Goal: Information Seeking & Learning: Check status

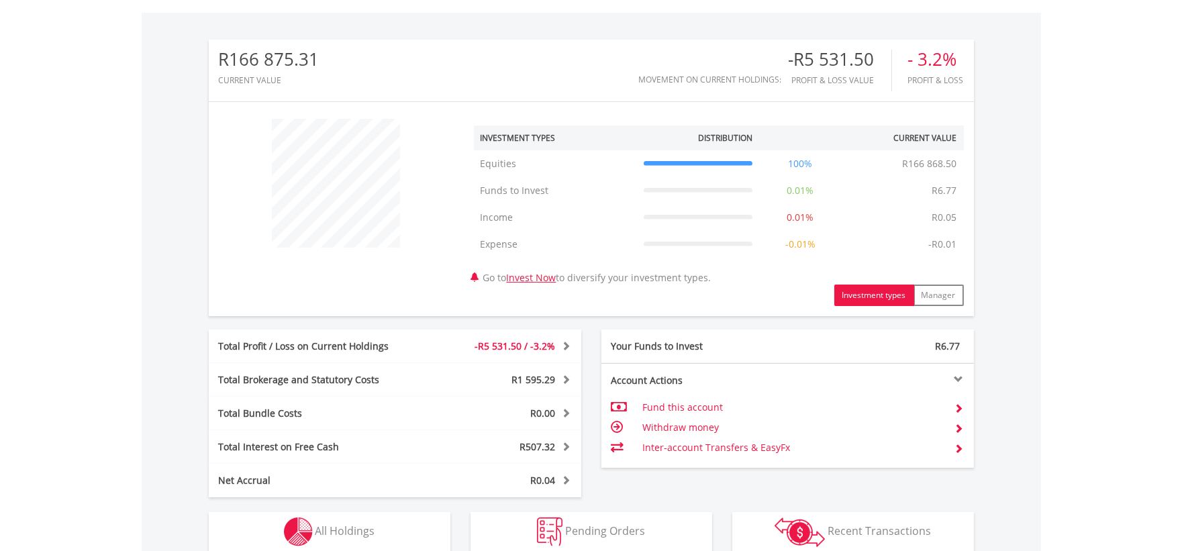
scroll to position [637, 0]
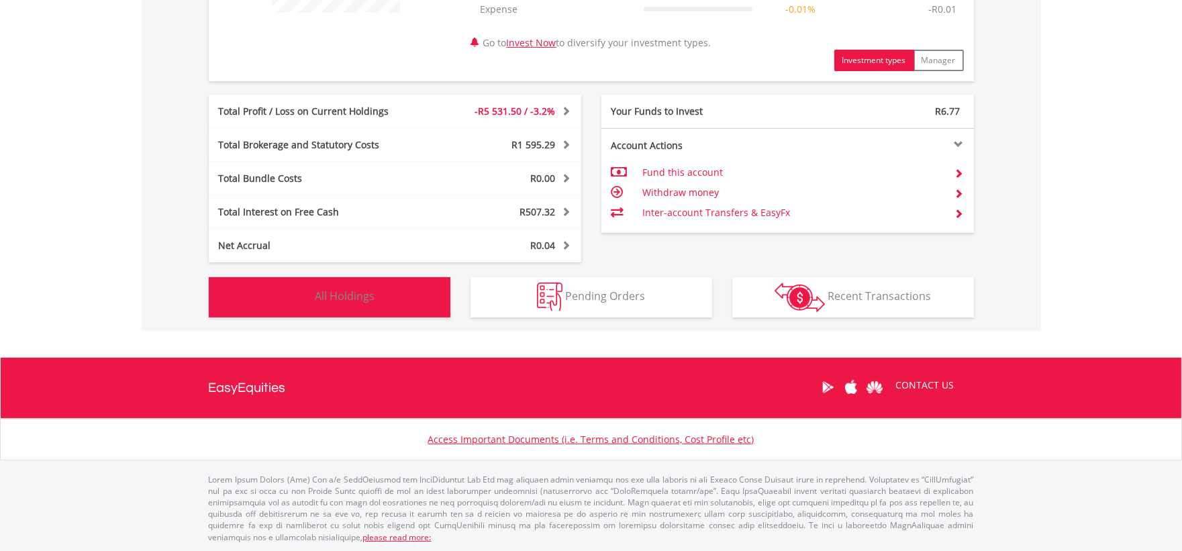
click at [367, 280] on button "Holdings All Holdings" at bounding box center [330, 297] width 242 height 40
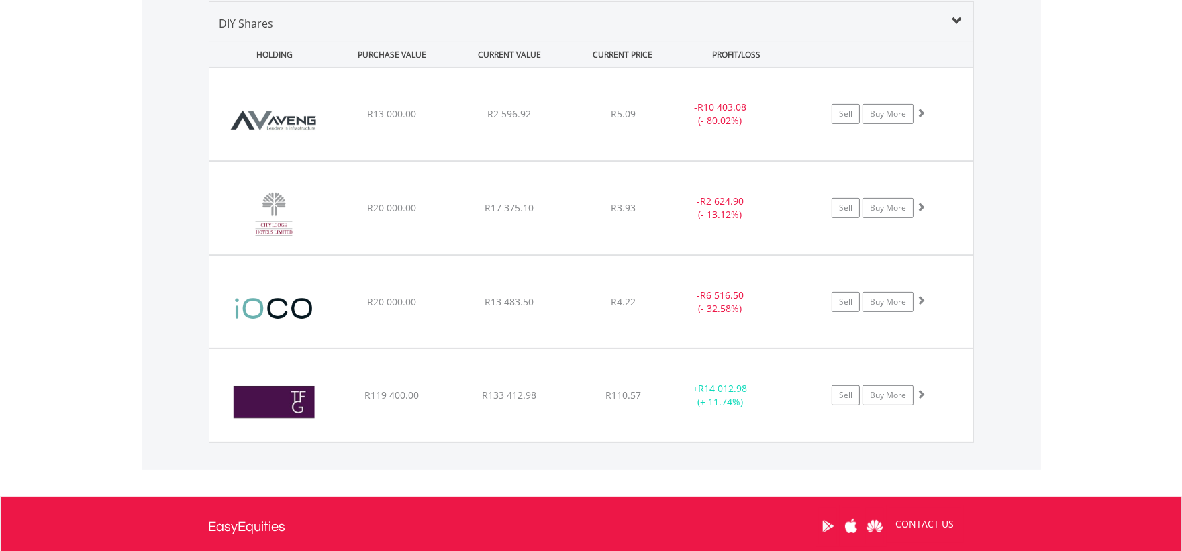
scroll to position [1068, 0]
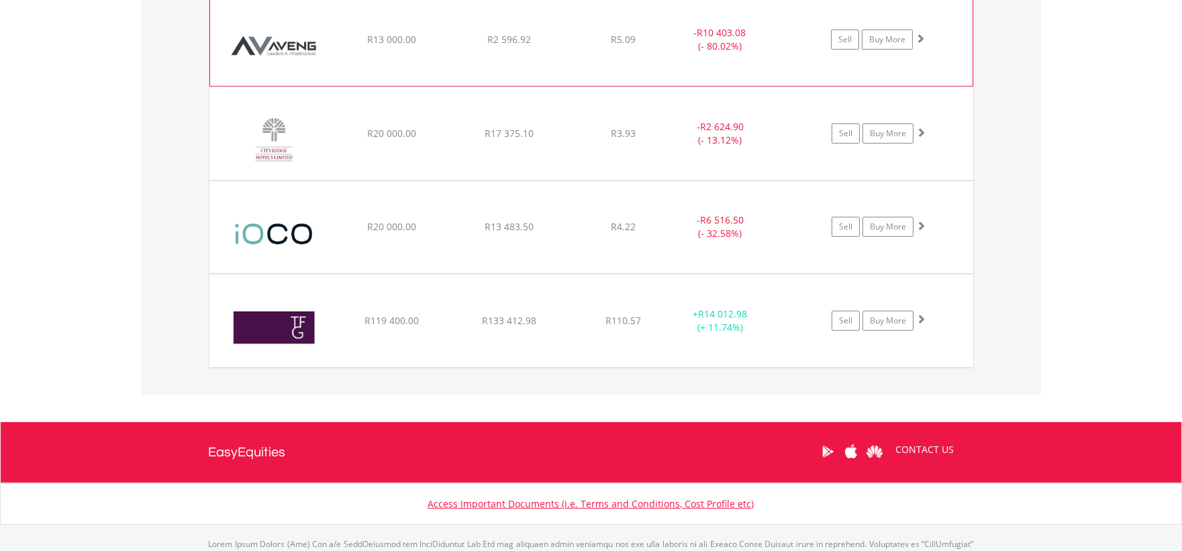
click at [381, 50] on div "﻿ Aveng Group Limited R13 000.00 R2 596.92 R5.09 - R10 403.08 (- 80.02%) Sell B…" at bounding box center [591, 39] width 762 height 93
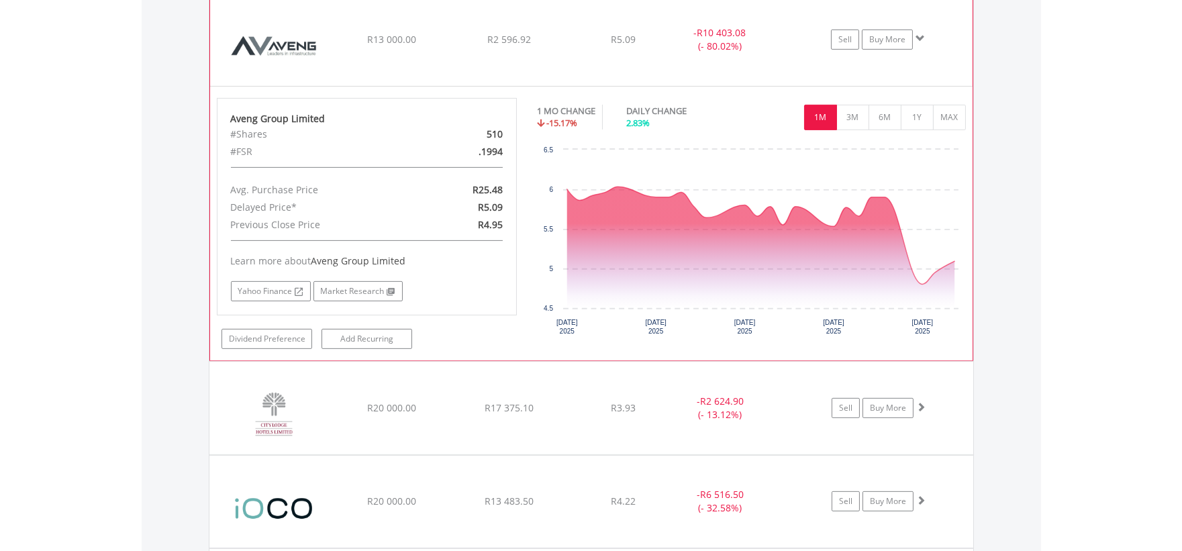
click at [381, 50] on div "﻿ Aveng Group Limited R13 000.00 R2 596.92 R5.09 - R10 403.08 (- 80.02%) Sell B…" at bounding box center [591, 39] width 762 height 93
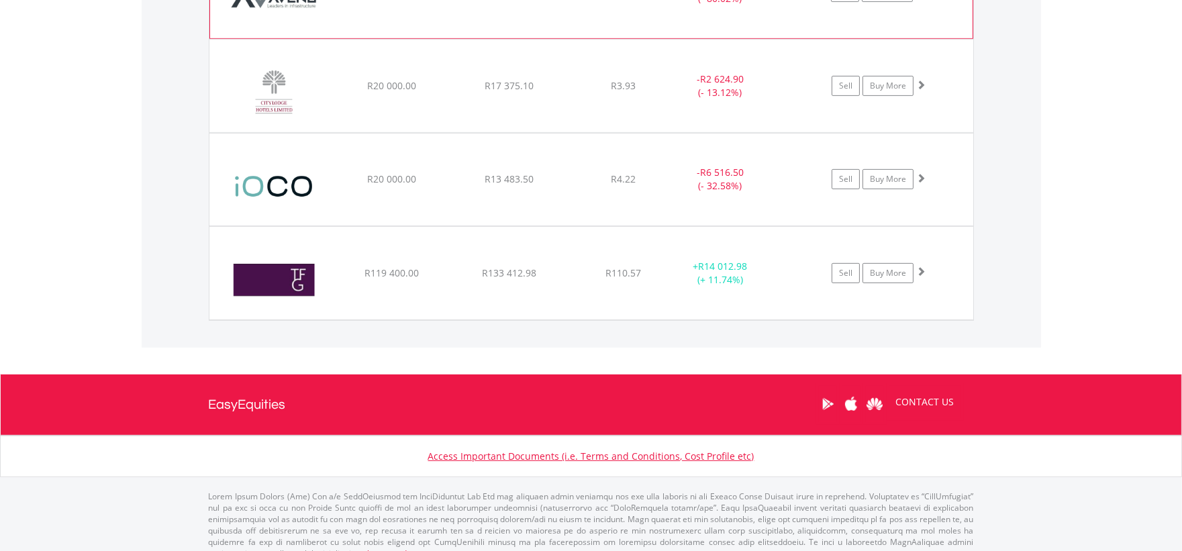
scroll to position [1133, 0]
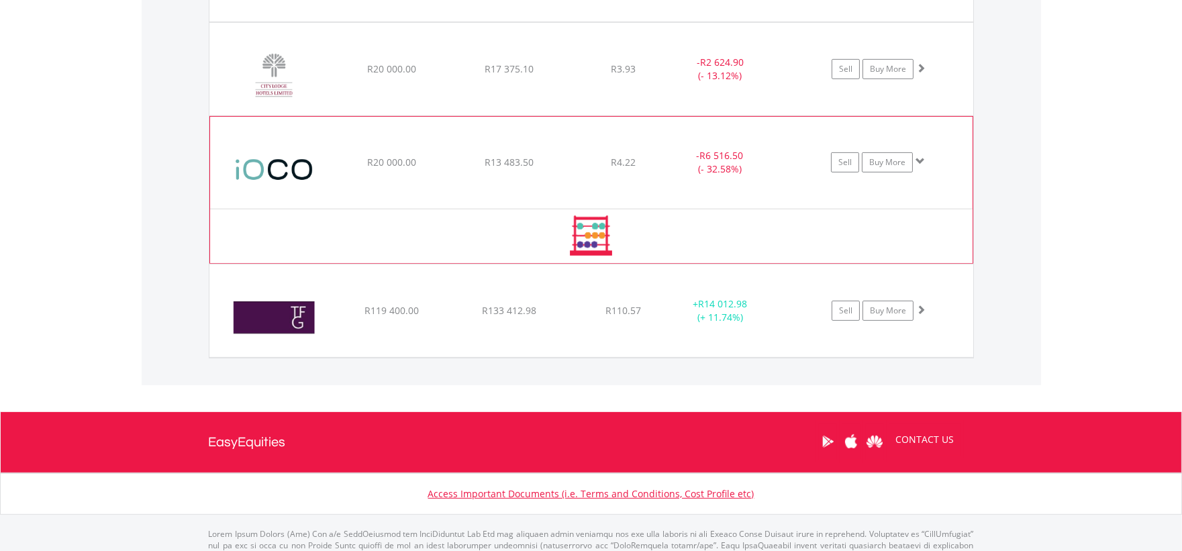
scroll to position [1135, 0]
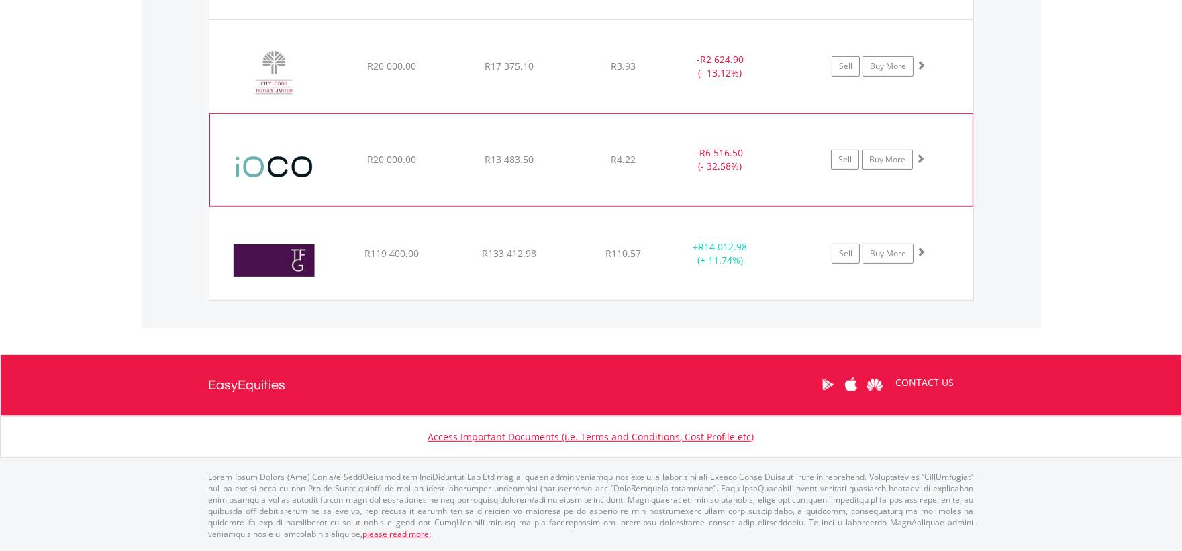
scroll to position [1133, 0]
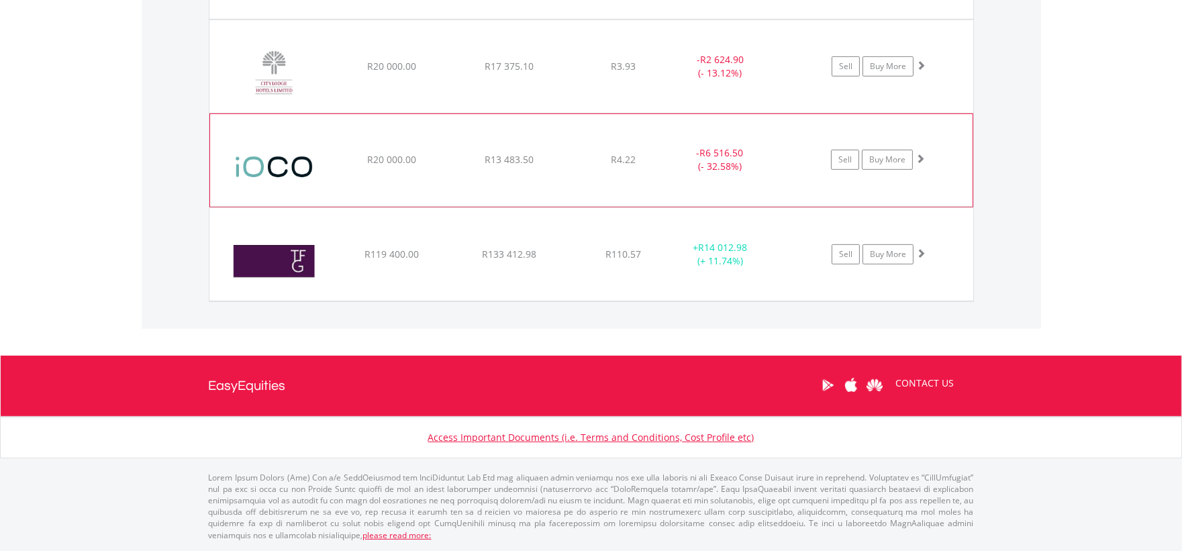
scroll to position [1061, 0]
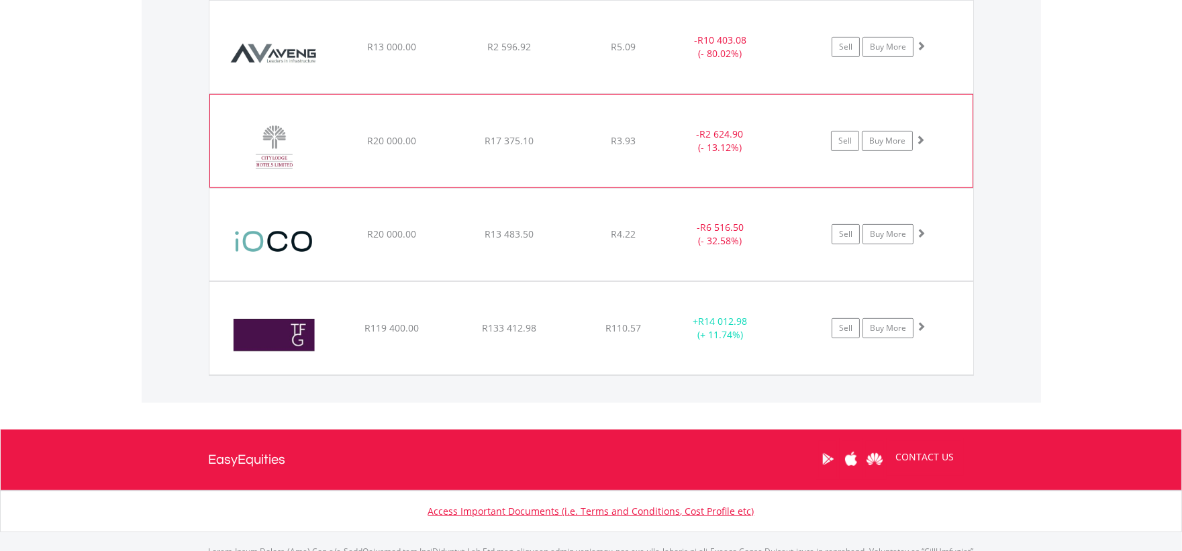
click at [384, 53] on span "R20 000.00" at bounding box center [391, 46] width 49 height 13
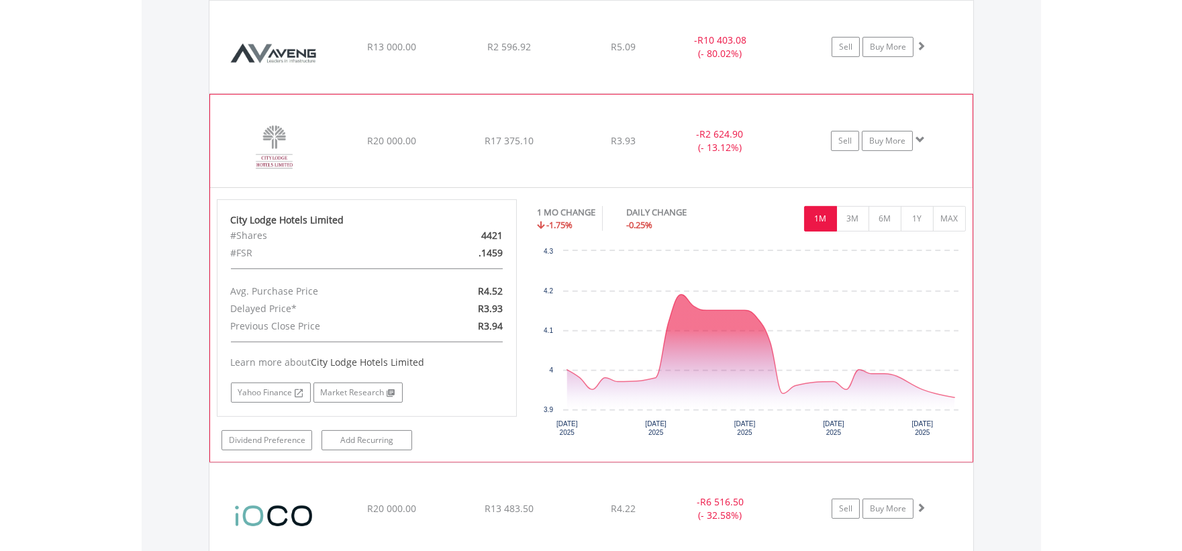
click at [384, 53] on span "R20 000.00" at bounding box center [391, 46] width 49 height 13
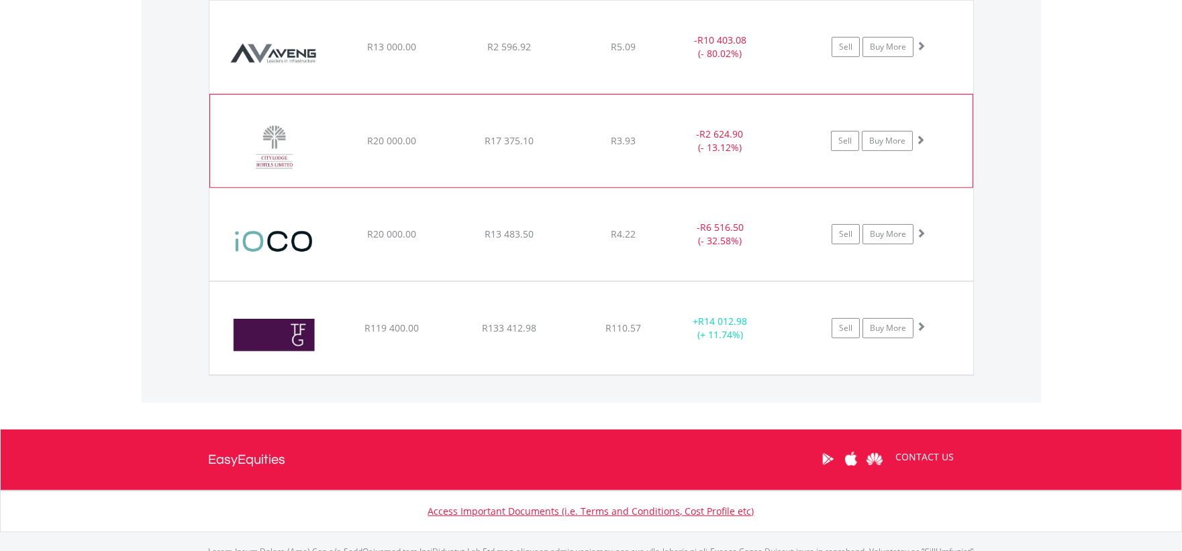
click at [384, 93] on div "﻿ City Lodge Hotels Limited R20 000.00 R17 375.10 R3.93 - R2 624.90 (- 13.12%) …" at bounding box center [591, 47] width 764 height 93
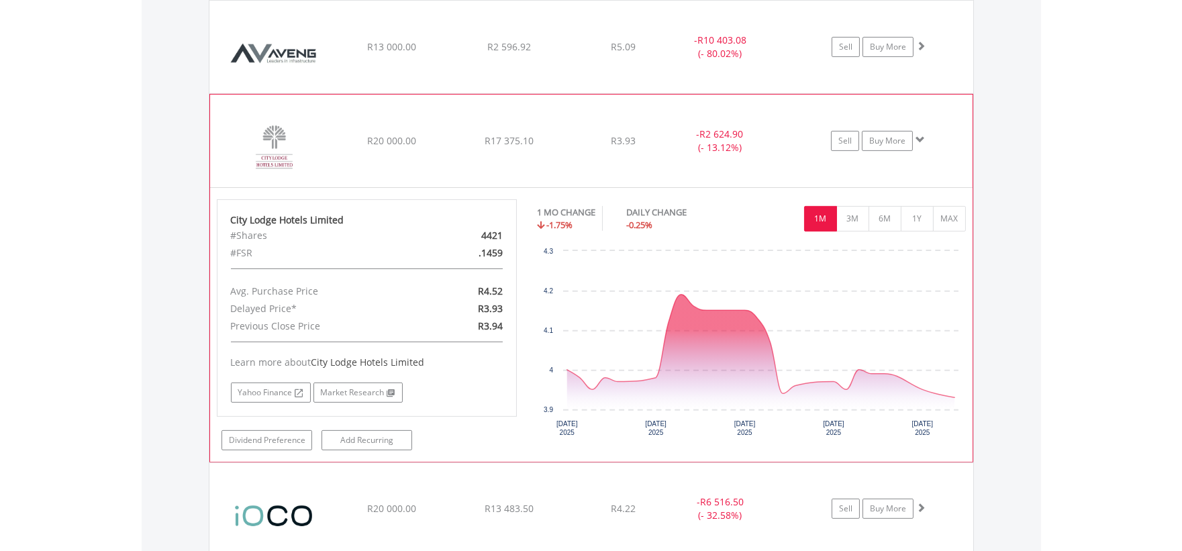
click at [384, 93] on div "﻿ City Lodge Hotels Limited R20 000.00 R17 375.10 R3.93 - R2 624.90 (- 13.12%) …" at bounding box center [591, 47] width 764 height 93
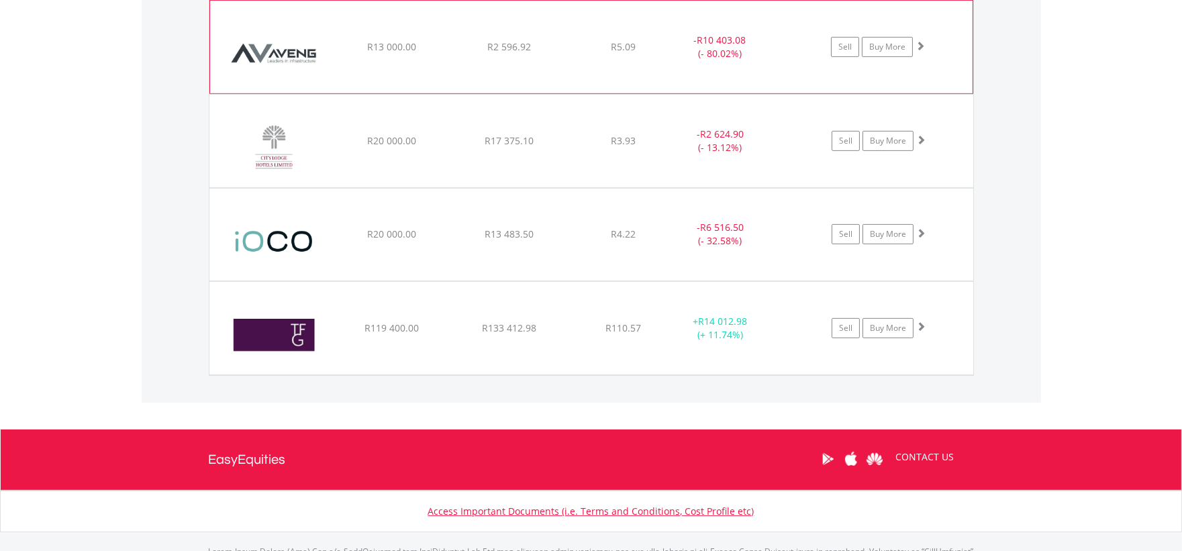
click at [400, 65] on div "﻿ Aveng Group Limited R13 000.00 R2 596.92 R5.09 - R10 403.08 (- 80.02%) Sell B…" at bounding box center [591, 47] width 762 height 93
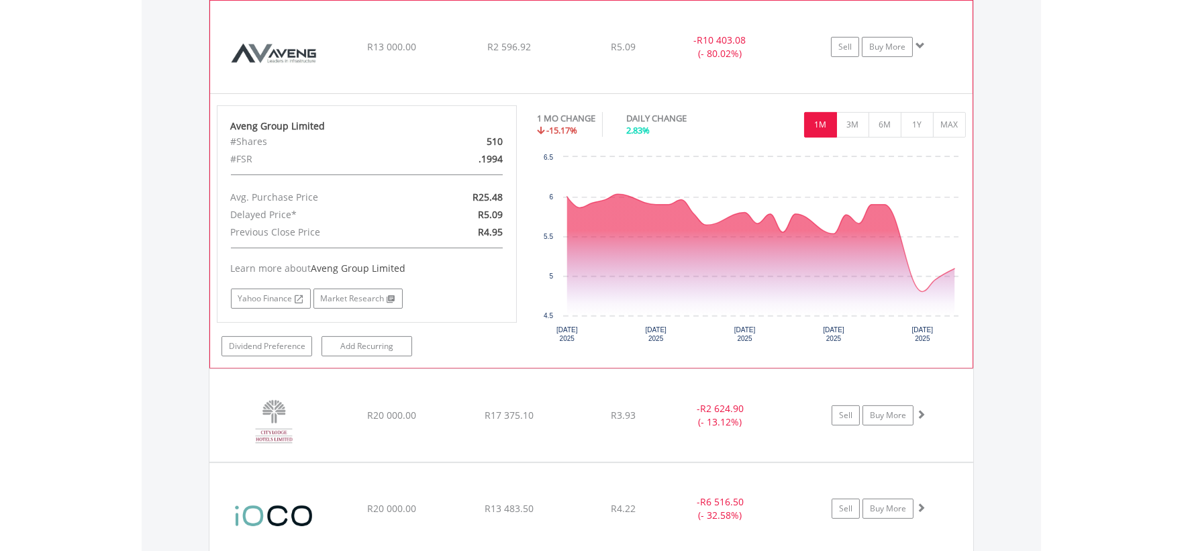
click at [400, 65] on div "﻿ Aveng Group Limited R13 000.00 R2 596.92 R5.09 - R10 403.08 (- 80.02%) Sell B…" at bounding box center [591, 47] width 762 height 93
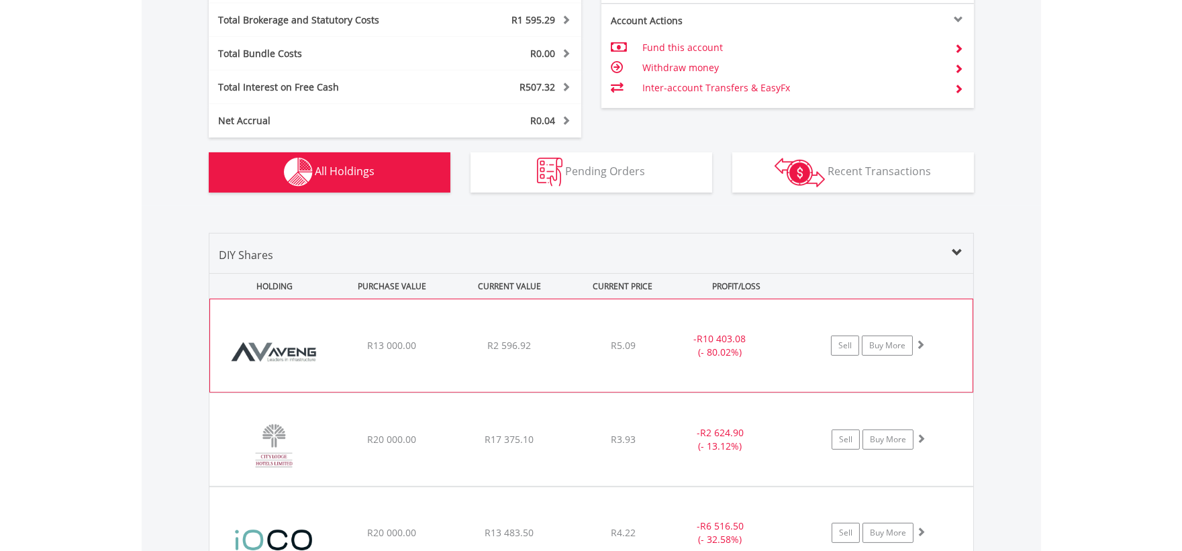
scroll to position [1133, 0]
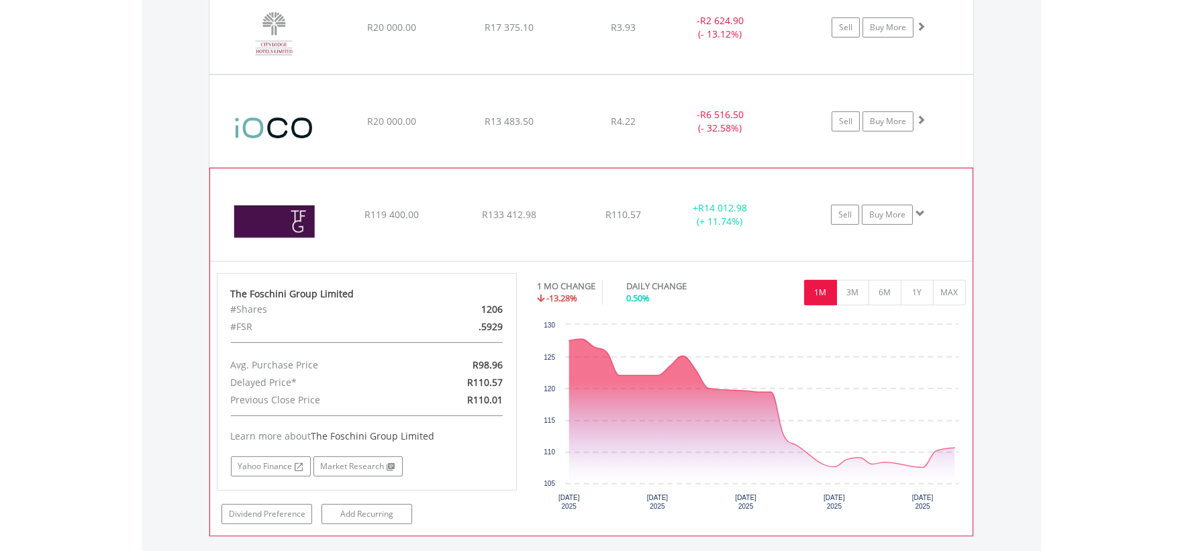
scroll to position [1208, 0]
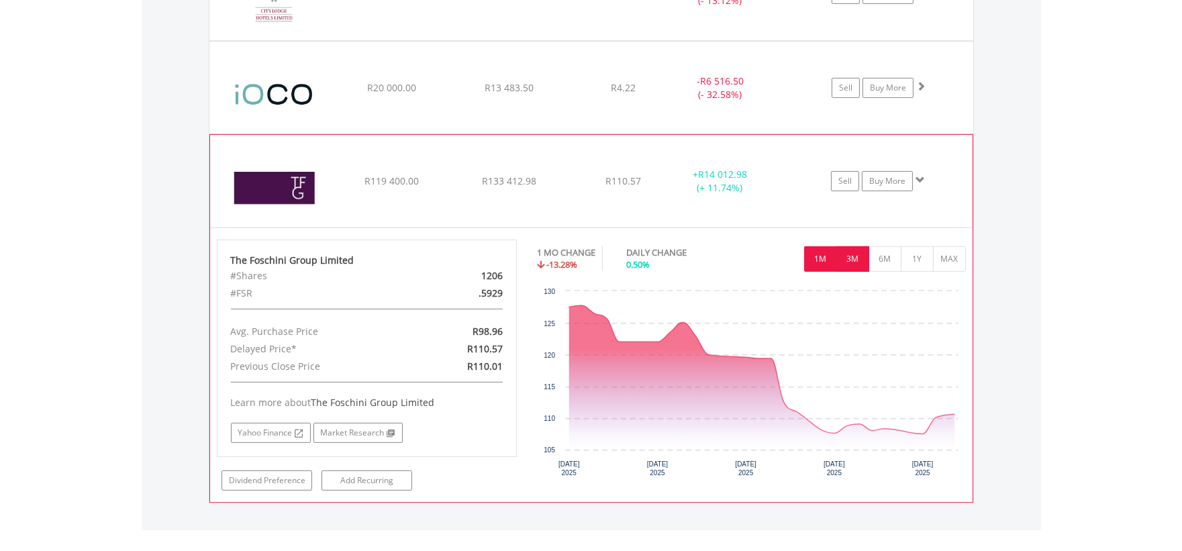
click at [860, 260] on button "3M" at bounding box center [852, 258] width 33 height 25
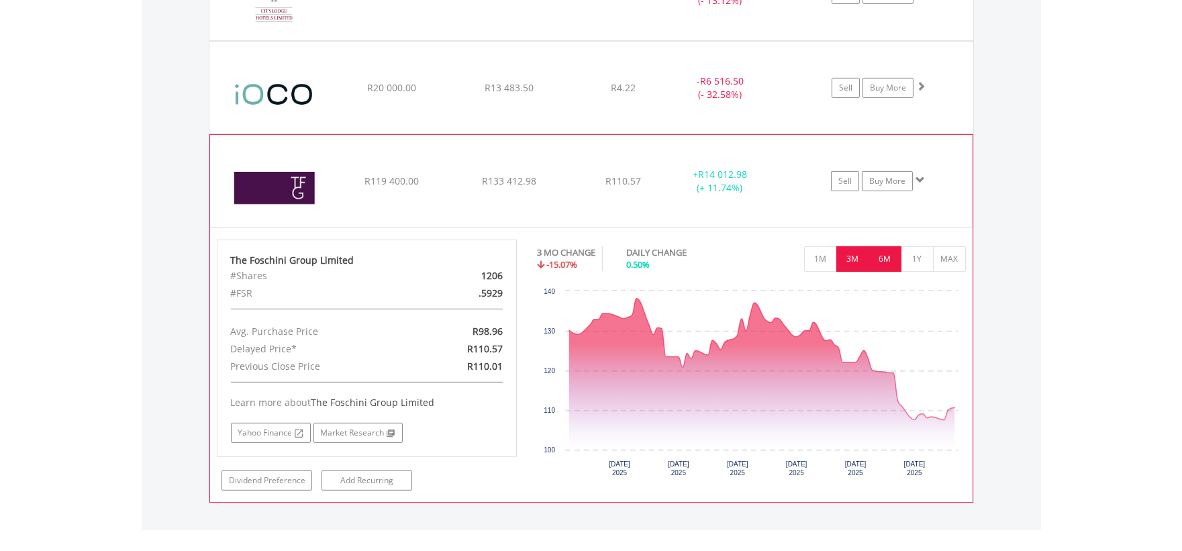
click at [878, 256] on button "6M" at bounding box center [884, 258] width 33 height 25
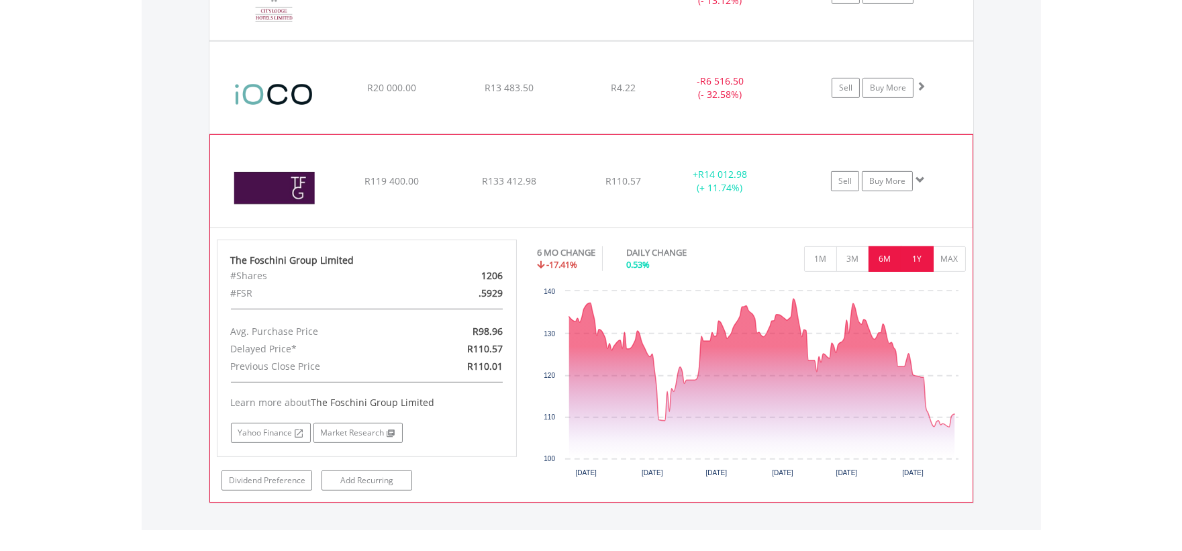
click at [910, 256] on button "1Y" at bounding box center [917, 258] width 33 height 25
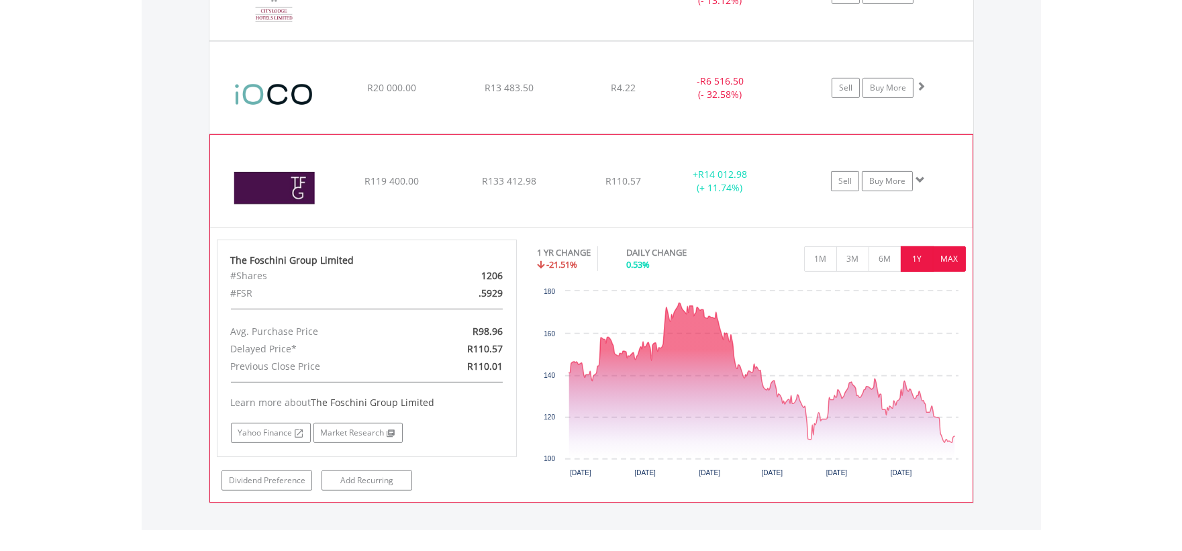
click at [943, 262] on button "MAX" at bounding box center [949, 258] width 33 height 25
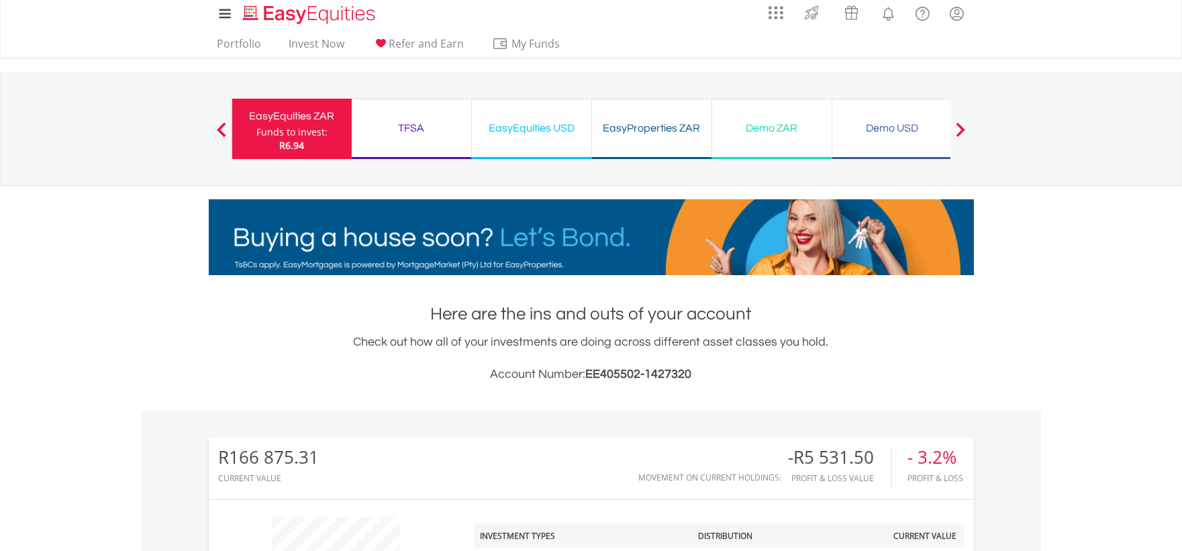
scroll to position [0, 0]
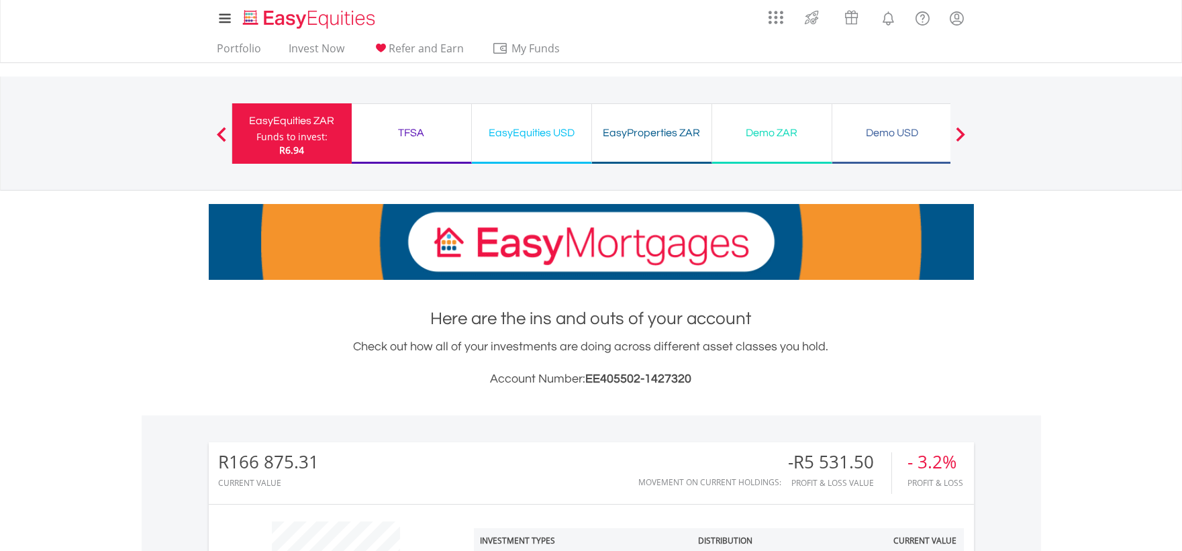
click at [425, 145] on div "TFSA Funds to invest: R6.94" at bounding box center [412, 133] width 120 height 60
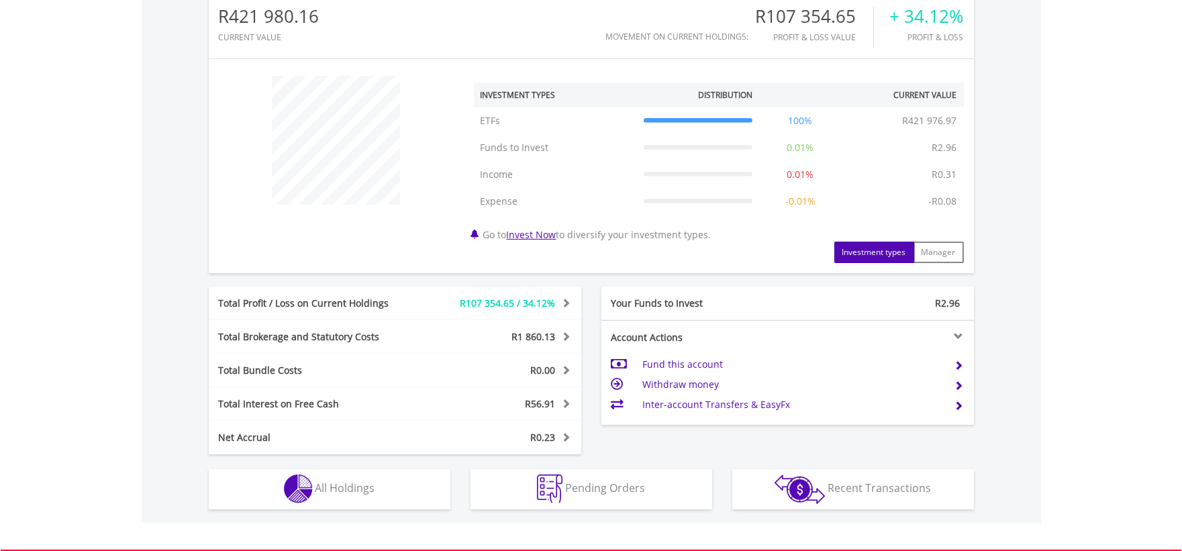
scroll to position [637, 0]
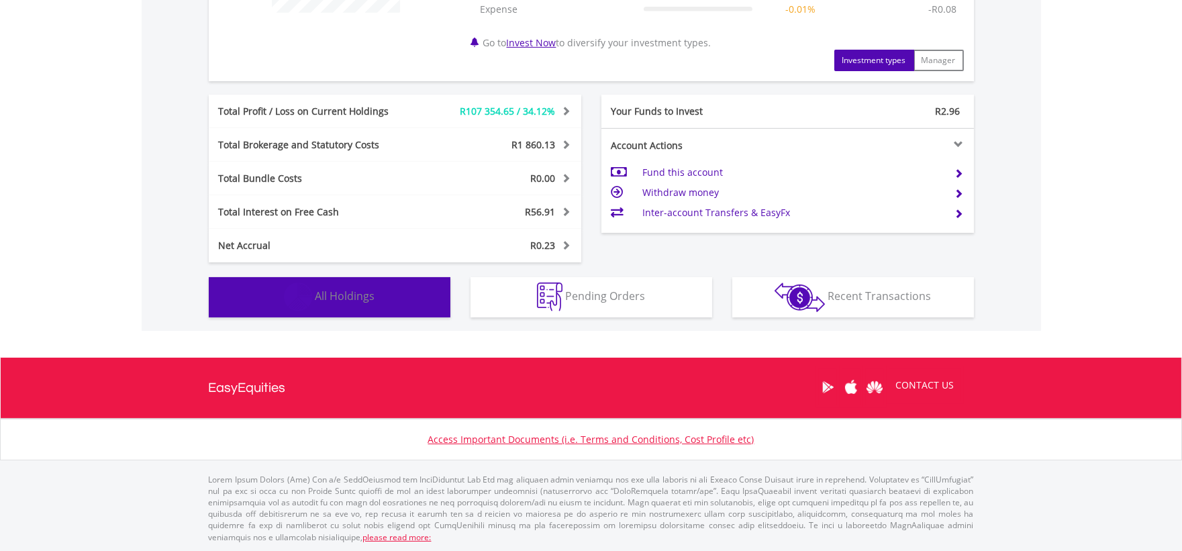
click at [379, 307] on button "Holdings All Holdings" at bounding box center [330, 297] width 242 height 40
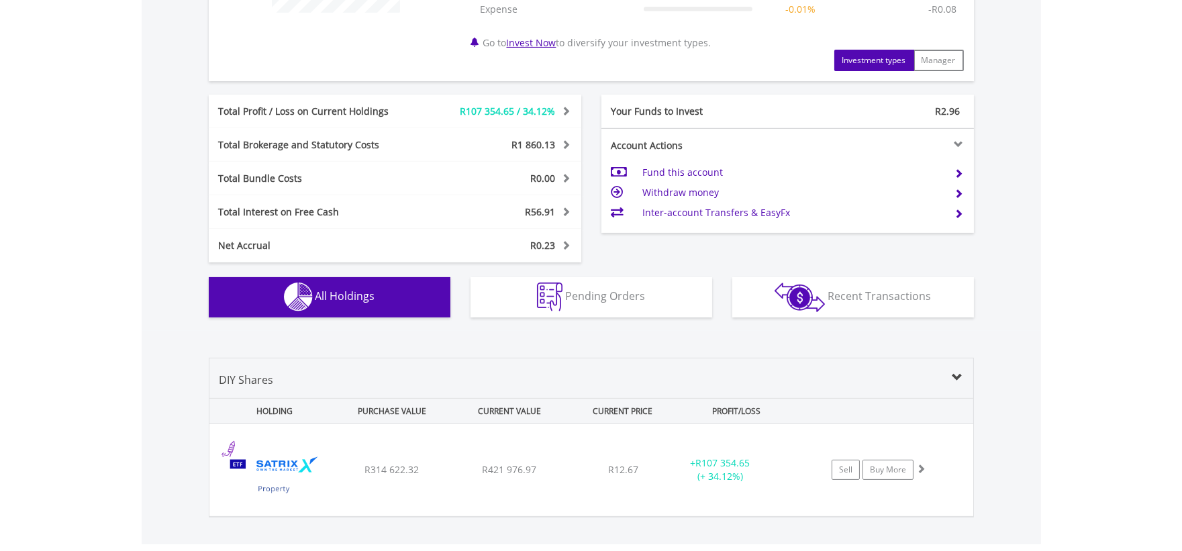
scroll to position [827, 0]
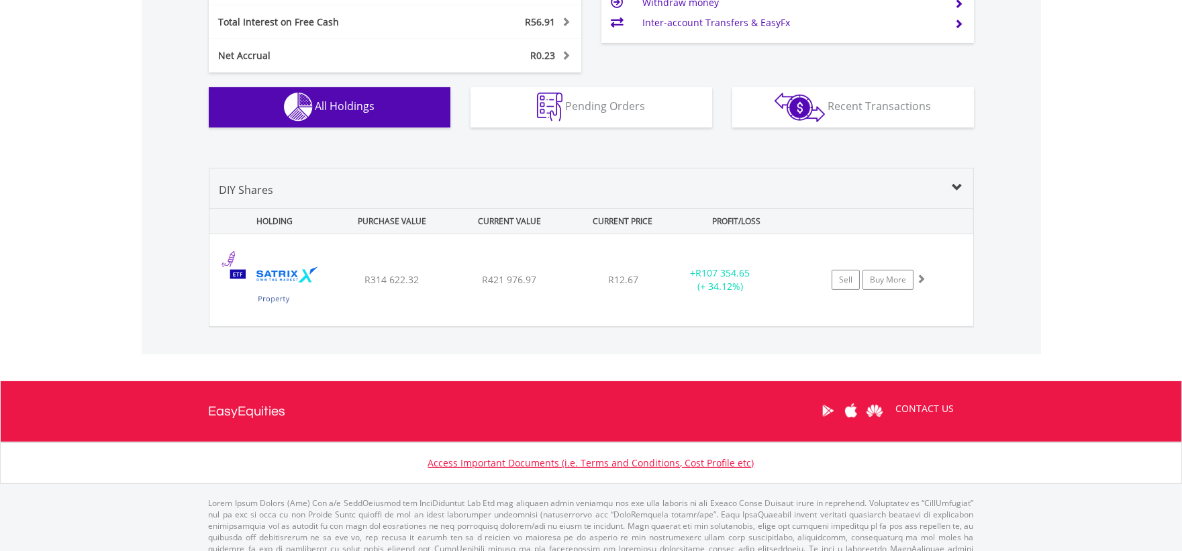
click at [405, 298] on div "﻿ Satrix Property Portfolio ETF R314 622.32 R421 976.97 R12.67 + R107 354.65 (+…" at bounding box center [591, 280] width 764 height 92
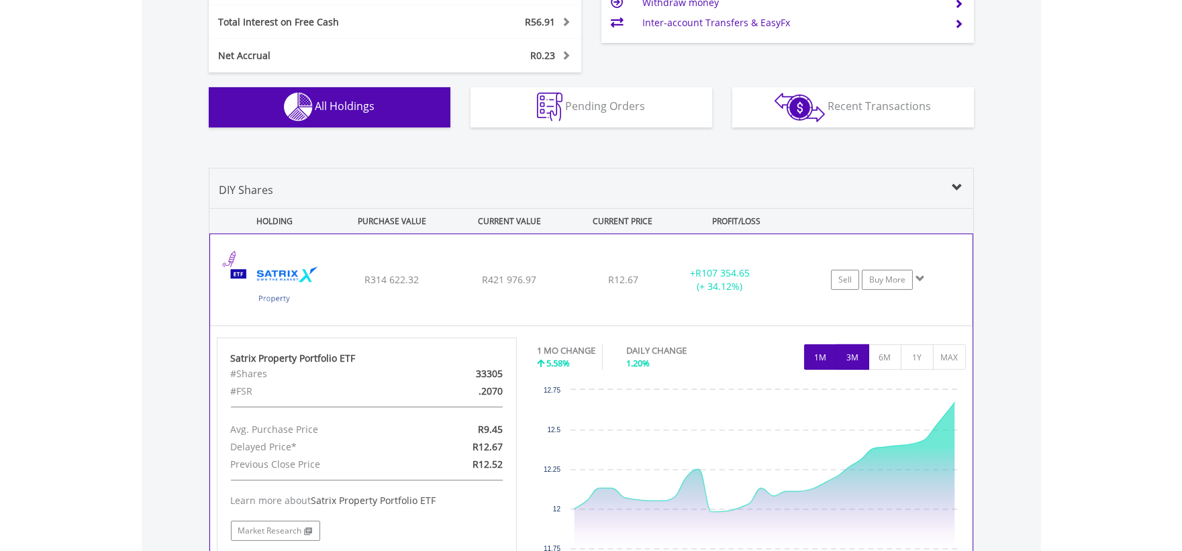
click at [856, 351] on button "3M" at bounding box center [852, 356] width 33 height 25
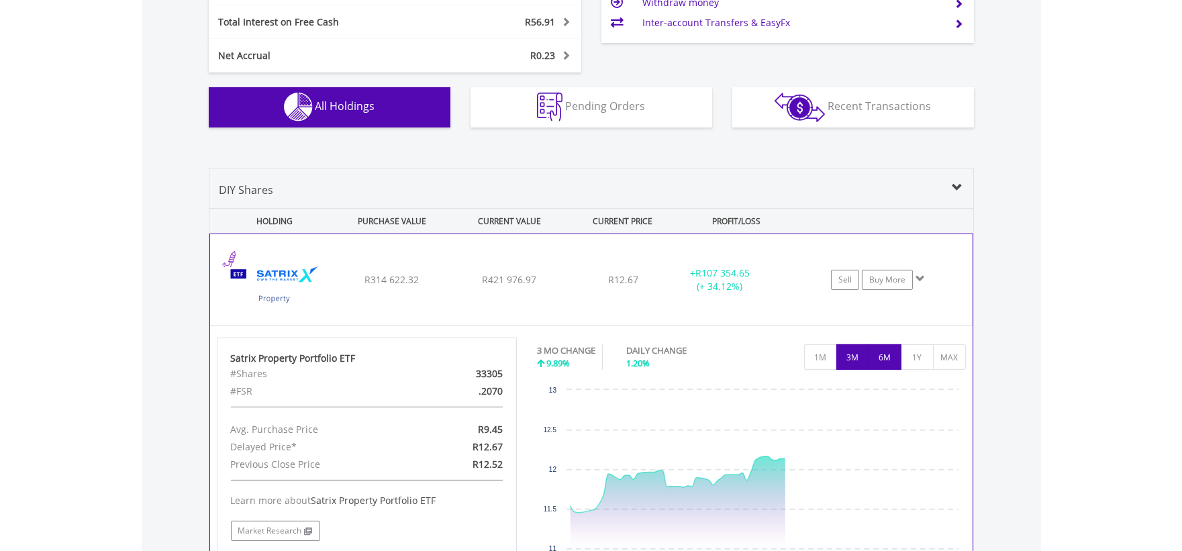
click at [880, 353] on button "6M" at bounding box center [884, 356] width 33 height 25
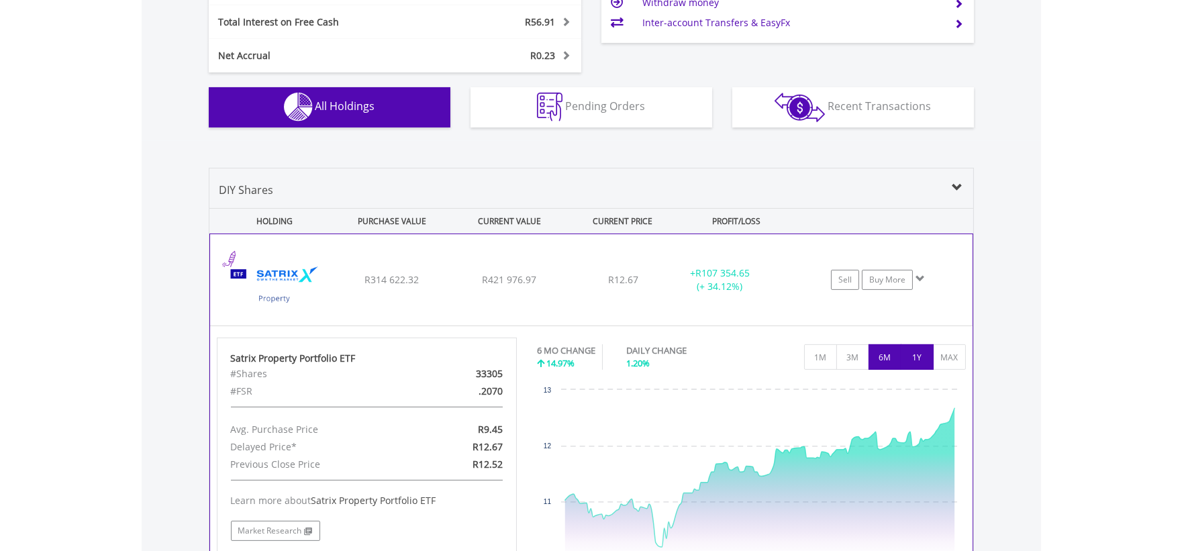
click at [910, 354] on button "1Y" at bounding box center [917, 356] width 33 height 25
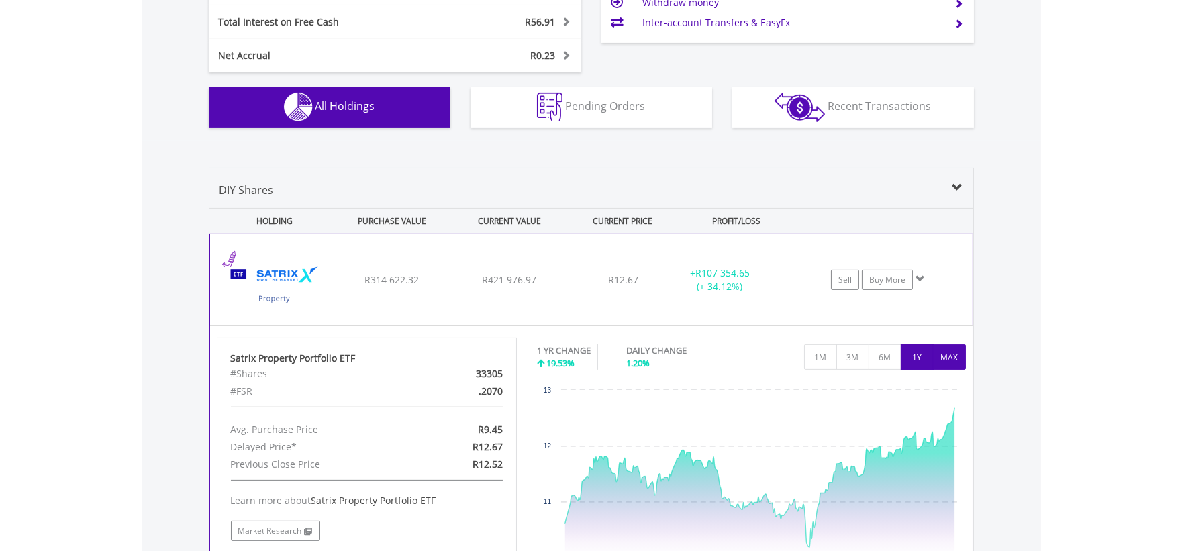
click at [956, 358] on button "MAX" at bounding box center [949, 356] width 33 height 25
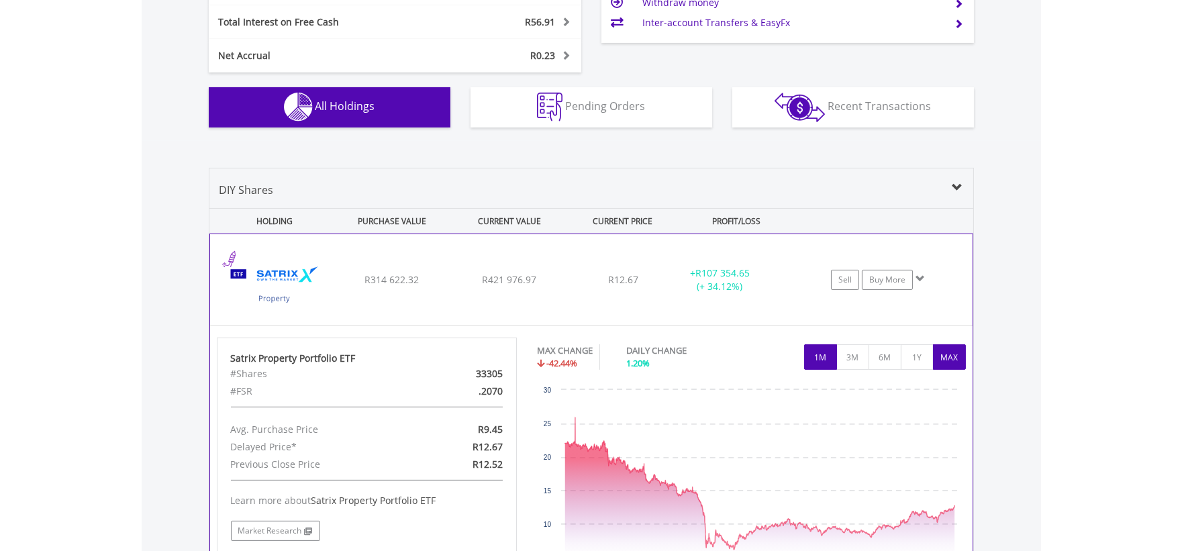
scroll to position [976, 0]
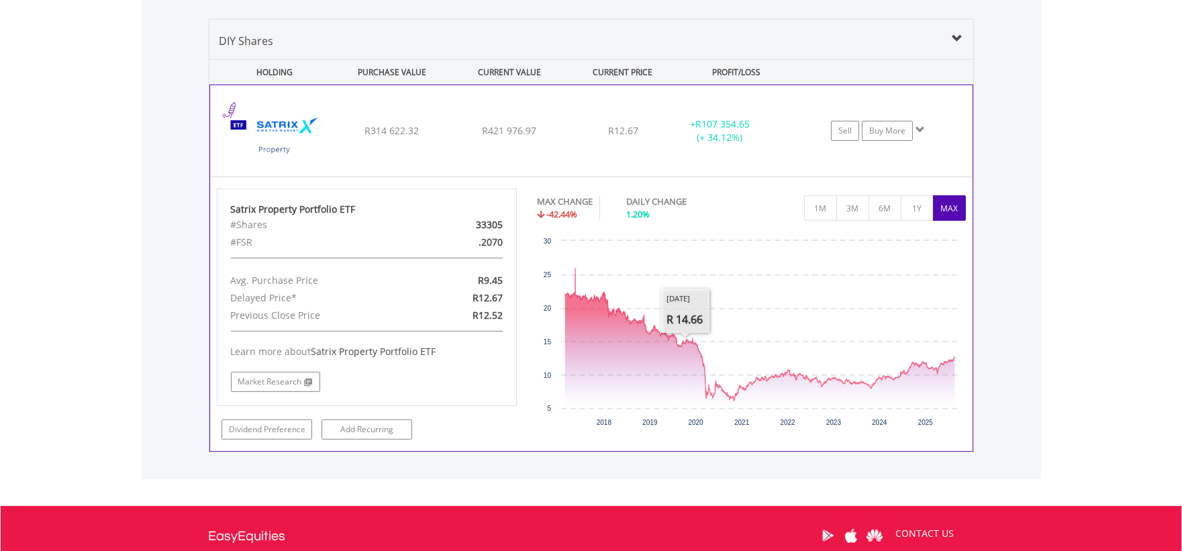
click at [542, 128] on div "R421 976.97" at bounding box center [509, 130] width 114 height 13
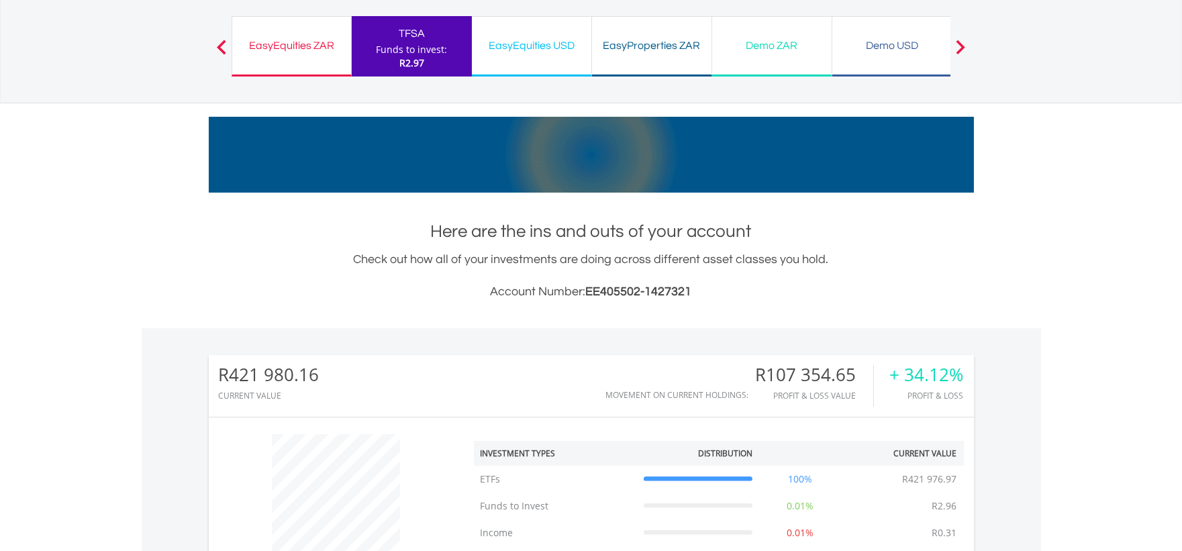
scroll to position [0, 0]
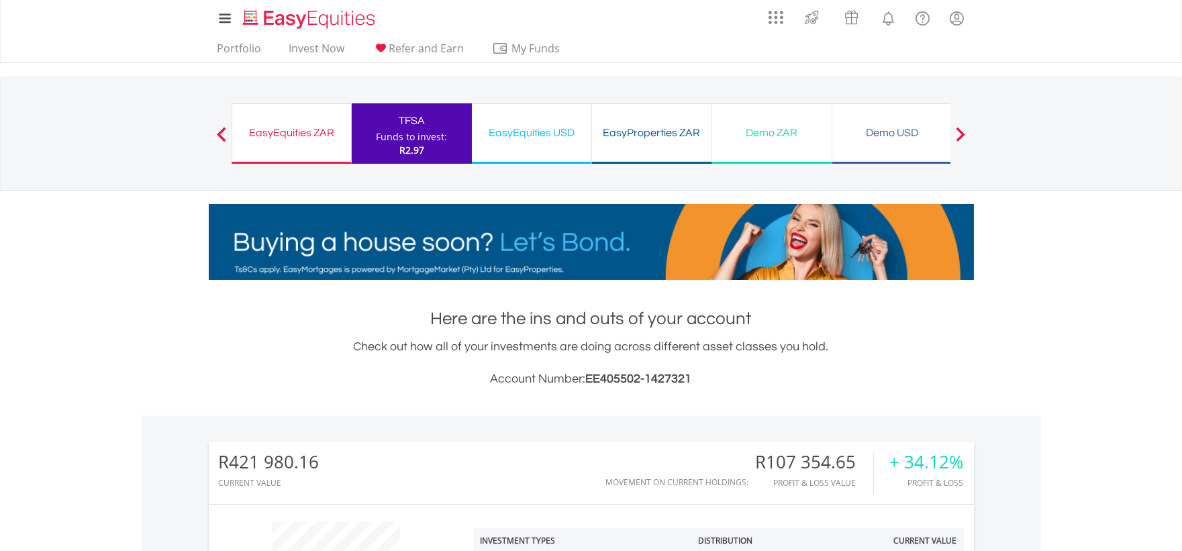
click at [322, 115] on div "EasyEquities ZAR Funds to invest: R2.97" at bounding box center [292, 133] width 120 height 60
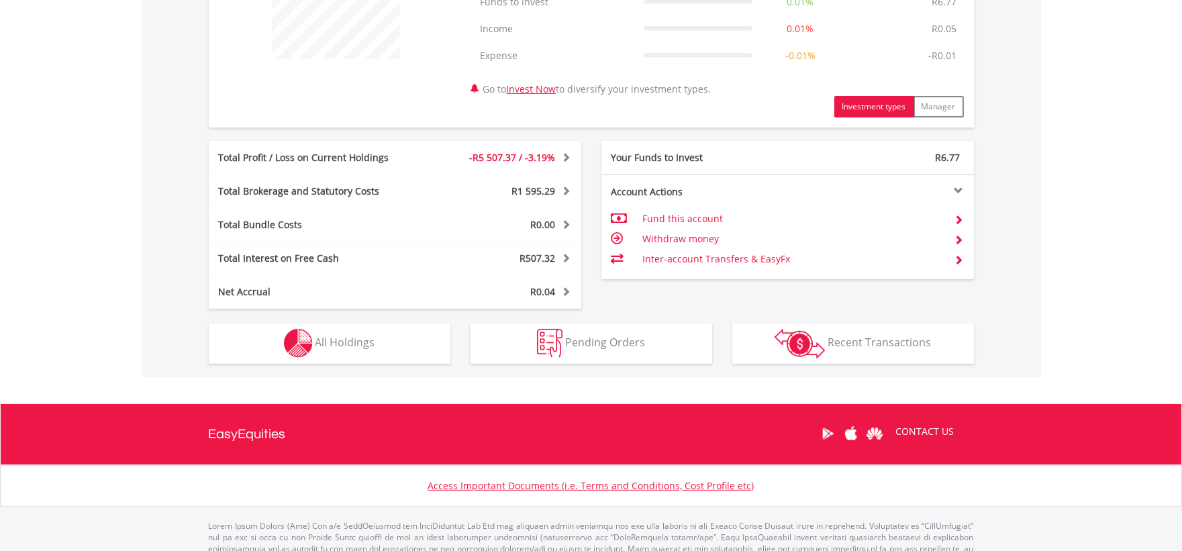
scroll to position [637, 0]
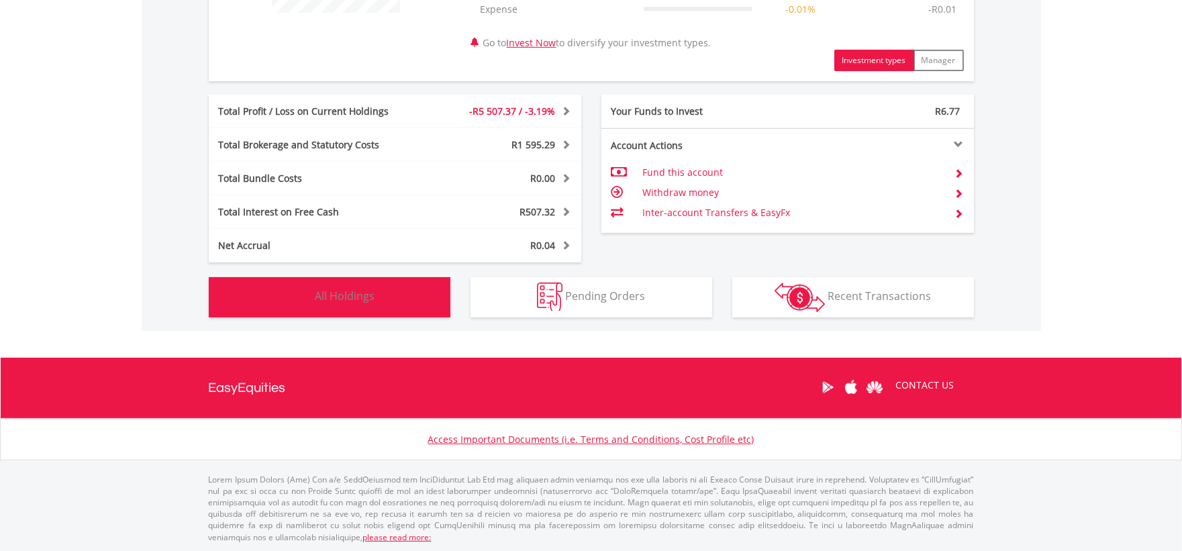
click at [351, 309] on button "Holdings All Holdings" at bounding box center [330, 297] width 242 height 40
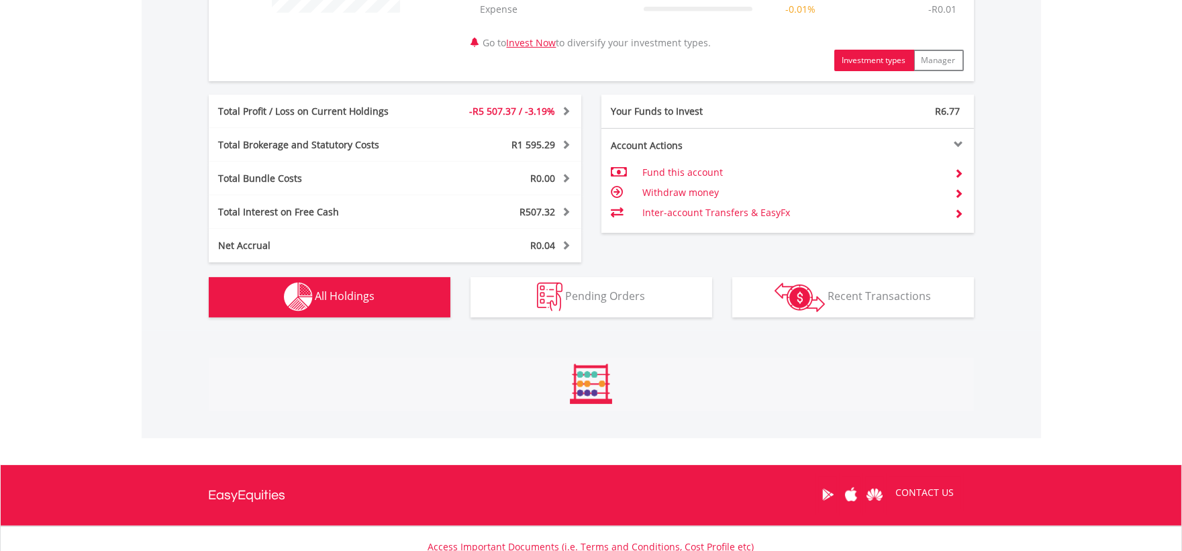
scroll to position [994, 0]
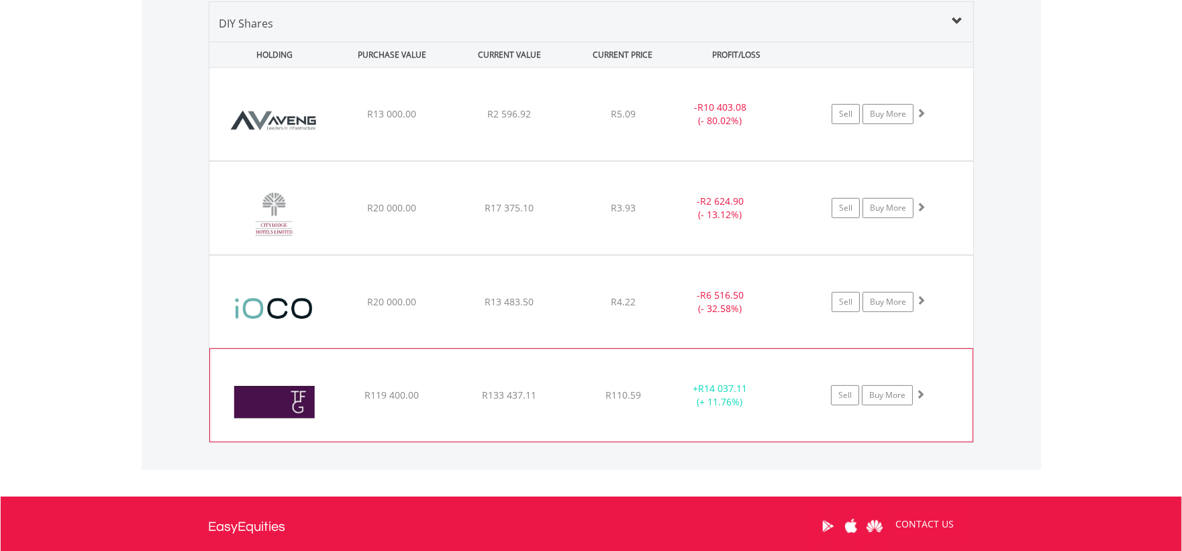
click at [346, 160] on div "﻿ The Foschini Group Limited R119 400.00 R133 437.11 R110.59 + R14 037.11 (+ 11…" at bounding box center [591, 114] width 764 height 93
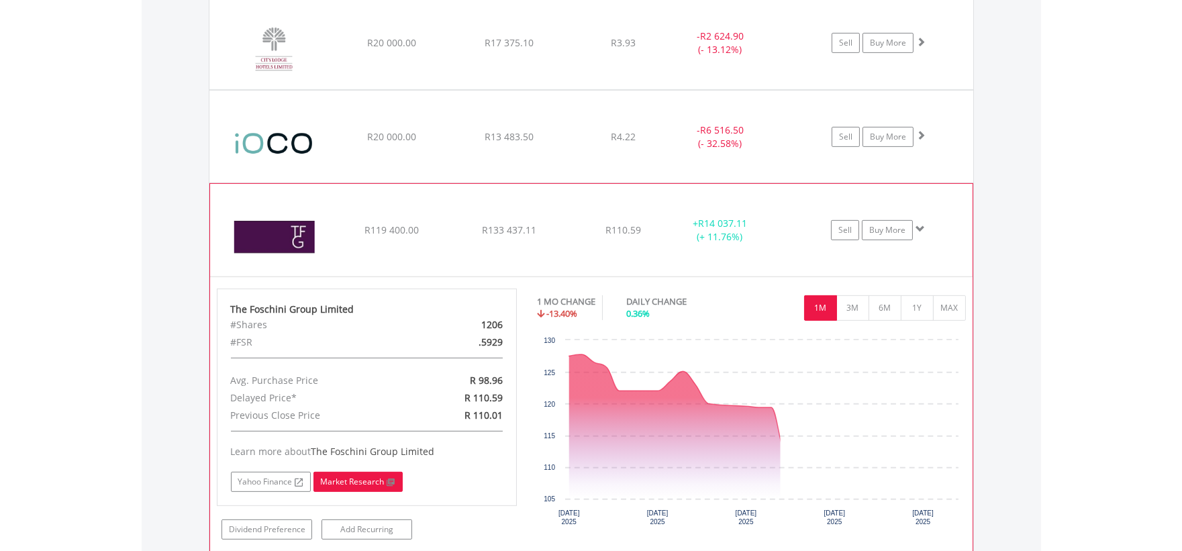
scroll to position [1292, 0]
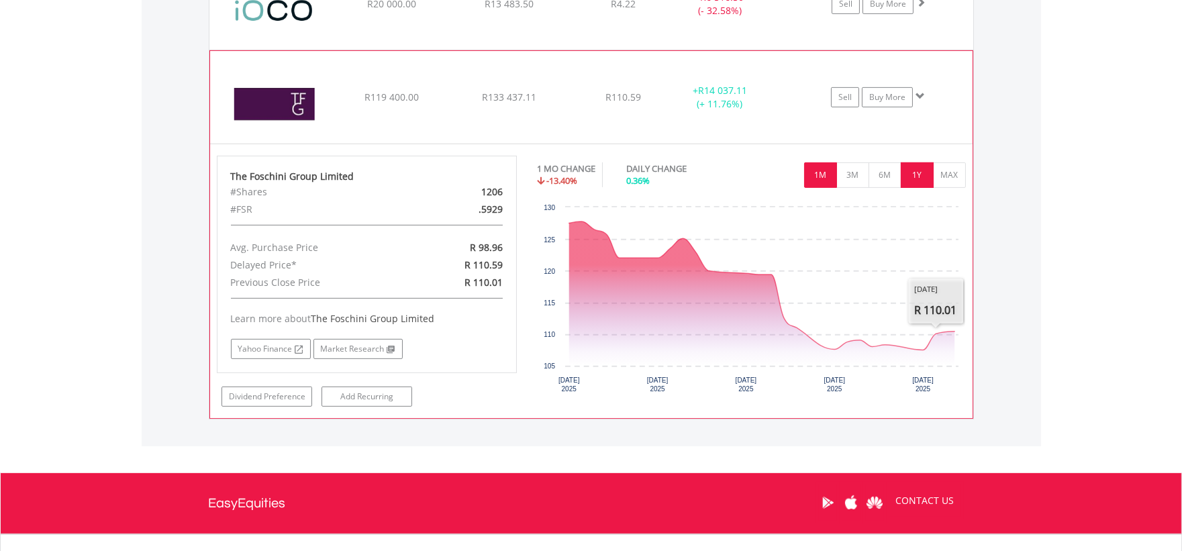
click at [927, 178] on button "1Y" at bounding box center [917, 174] width 33 height 25
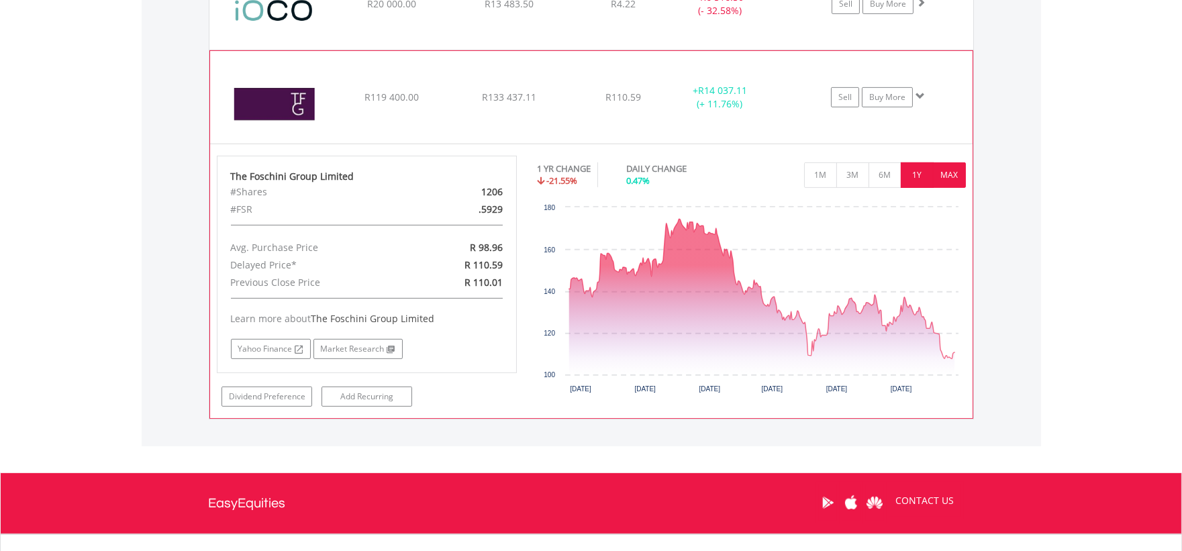
click at [943, 176] on button "MAX" at bounding box center [949, 174] width 33 height 25
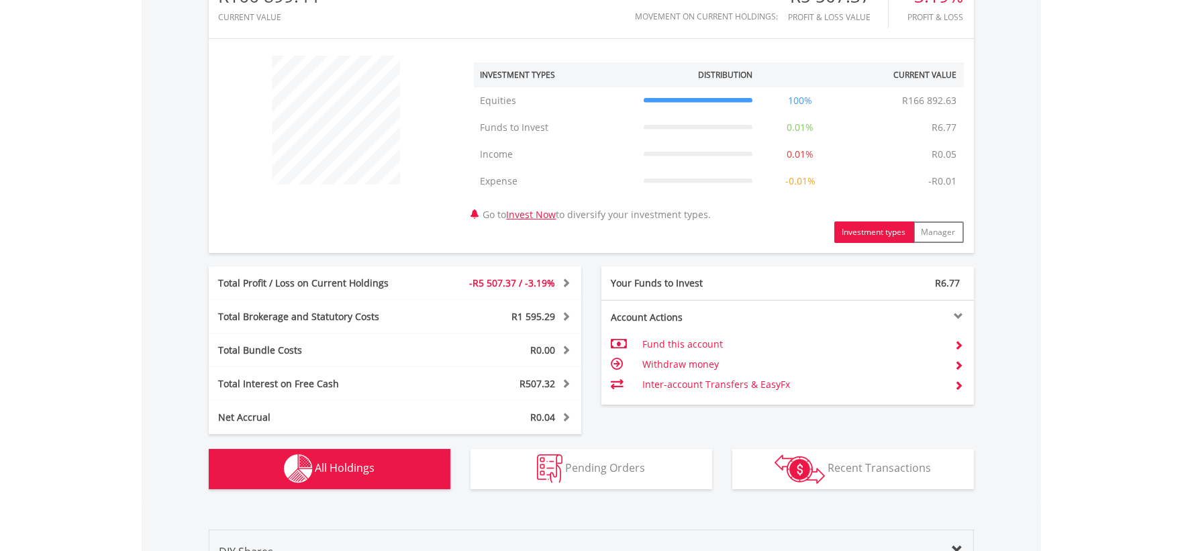
scroll to position [0, 0]
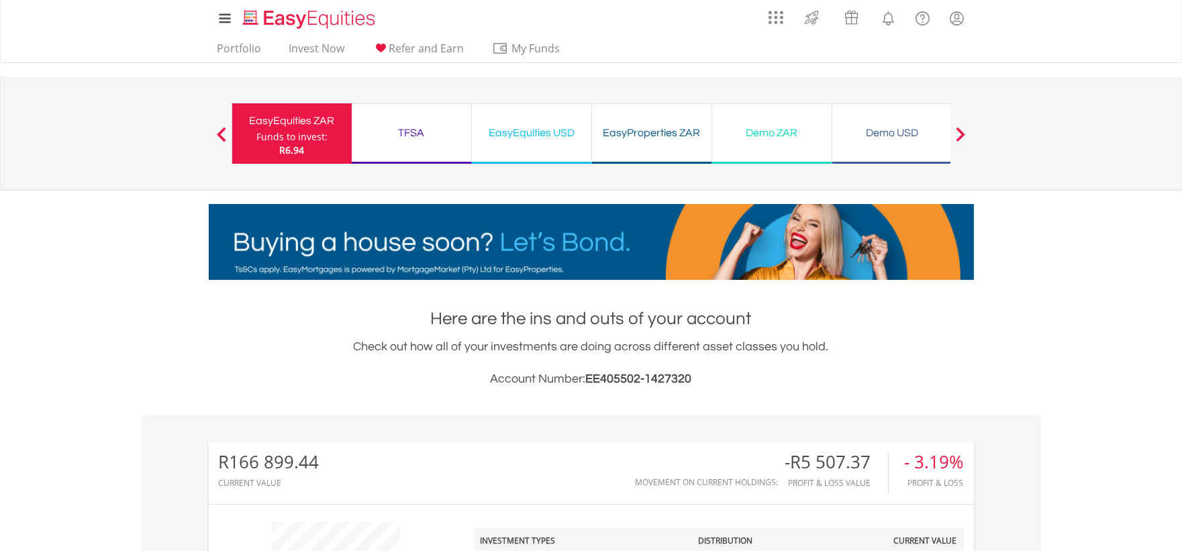
click at [646, 141] on div "EasyProperties ZAR" at bounding box center [651, 132] width 103 height 19
